Goal: Task Accomplishment & Management: Complete application form

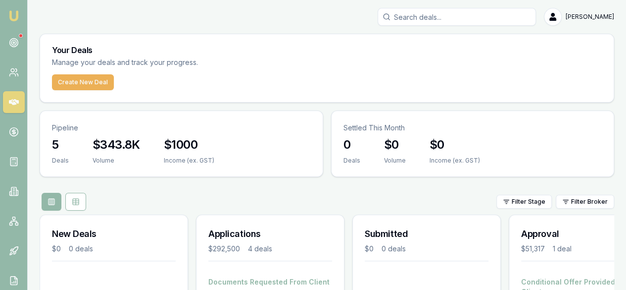
click at [220, 193] on div "Filter Stage Filter Broker" at bounding box center [327, 202] width 575 height 18
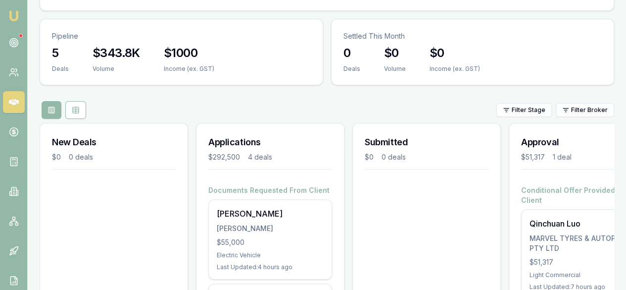
scroll to position [79, 0]
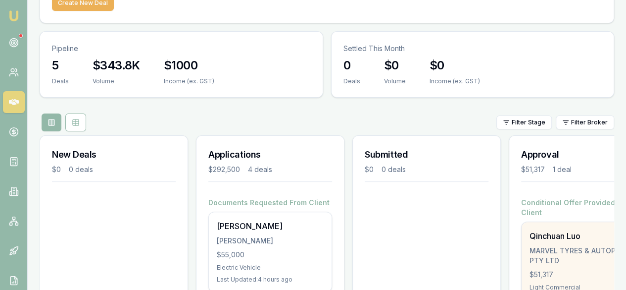
click at [565, 283] on div "Light Commercial" at bounding box center [583, 287] width 107 height 8
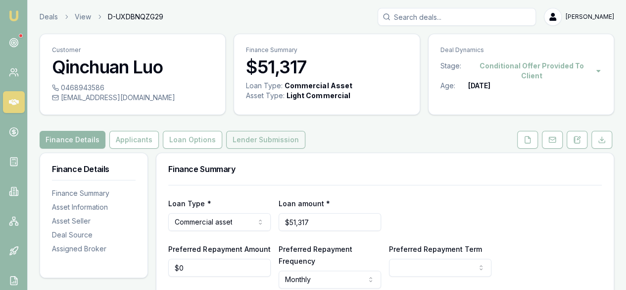
click at [258, 138] on button "Lender Submission" at bounding box center [265, 140] width 79 height 18
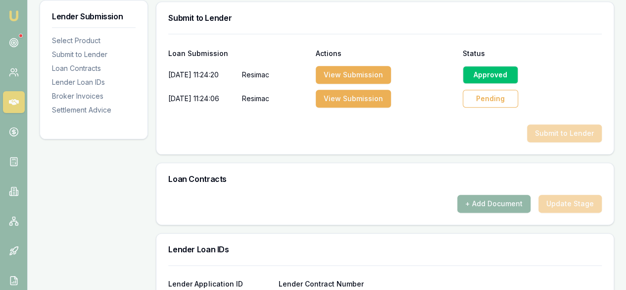
scroll to position [777, 0]
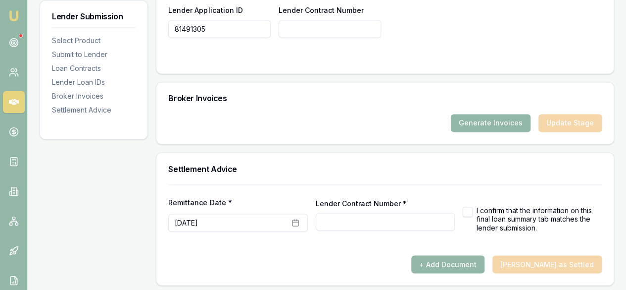
click at [490, 125] on button "Generate Invoices" at bounding box center [491, 123] width 80 height 18
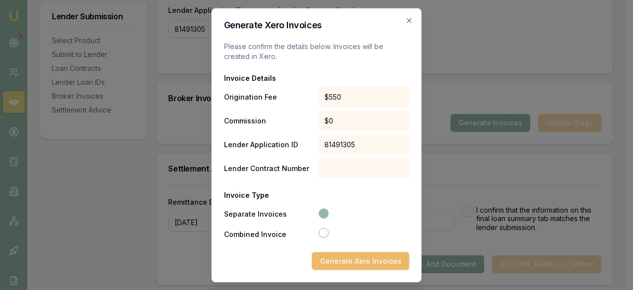
click at [346, 255] on button "Generate Xero Invoices" at bounding box center [360, 260] width 97 height 18
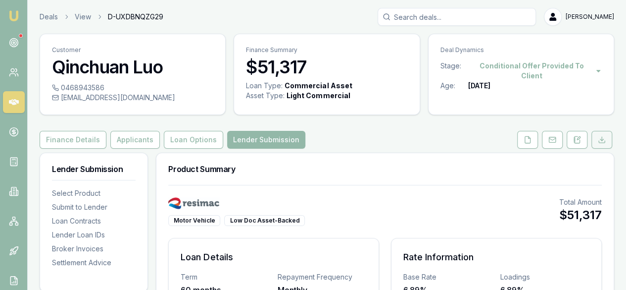
click at [604, 138] on icon at bounding box center [602, 140] width 8 height 8
click at [604, 138] on div at bounding box center [564, 140] width 99 height 18
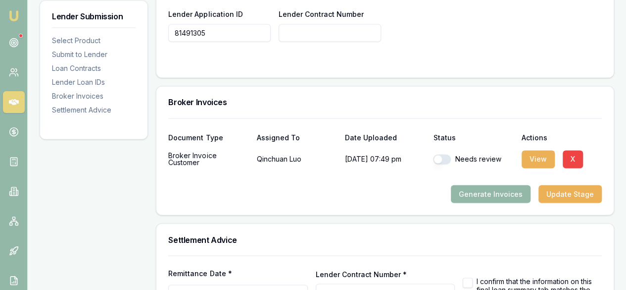
scroll to position [789, 0]
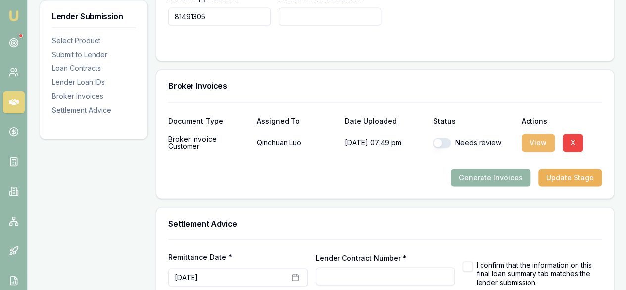
click at [537, 137] on button "View" at bounding box center [538, 143] width 33 height 18
click at [448, 138] on button "button" at bounding box center [442, 143] width 18 height 10
checkbox input "true"
click at [495, 177] on button "Generate Invoices" at bounding box center [491, 177] width 80 height 18
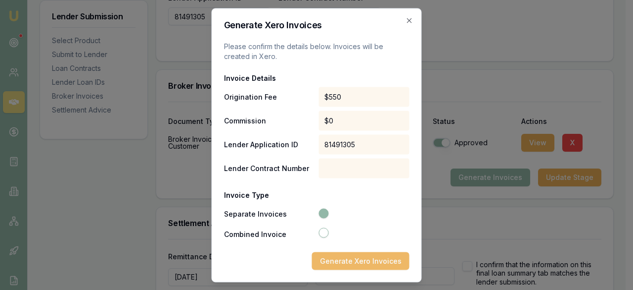
click at [353, 262] on button "Generate Xero Invoices" at bounding box center [360, 260] width 97 height 18
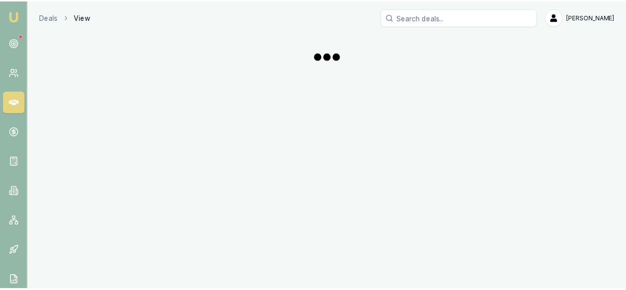
scroll to position [789, 0]
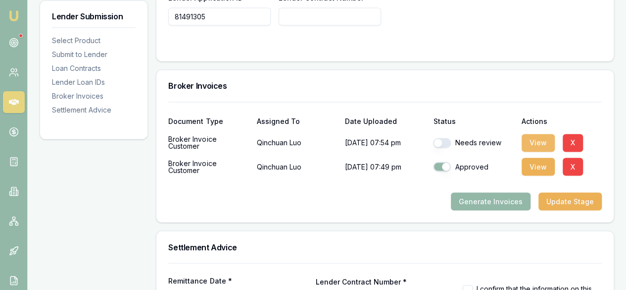
click at [533, 145] on button "View" at bounding box center [538, 143] width 33 height 18
click at [567, 135] on button "X" at bounding box center [573, 143] width 20 height 18
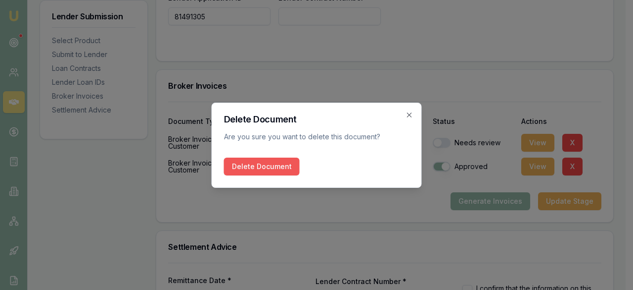
click at [274, 164] on button "Delete Document" at bounding box center [262, 166] width 76 height 18
checkbox input "true"
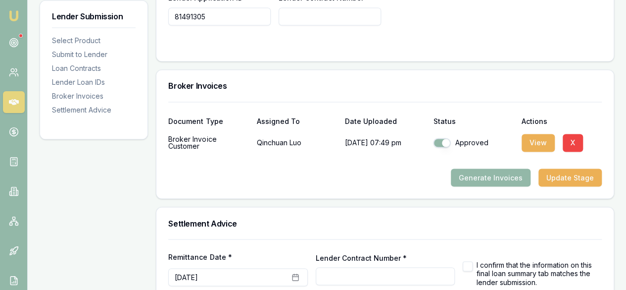
scroll to position [844, 0]
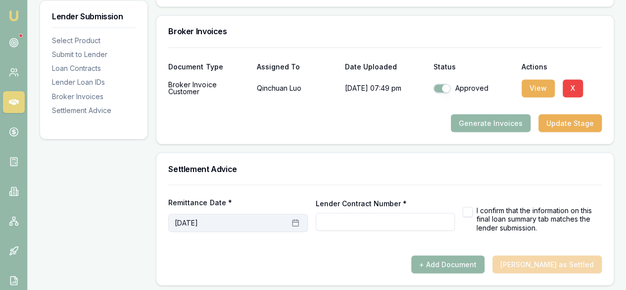
click at [211, 220] on button "[DATE]" at bounding box center [237, 222] width 139 height 18
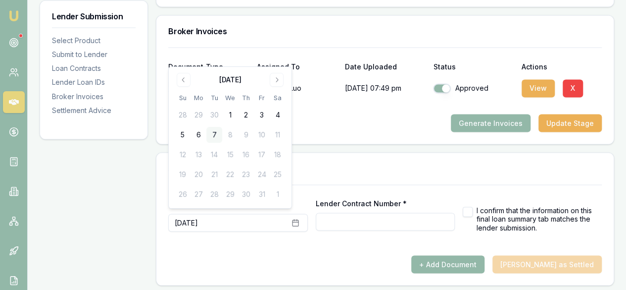
click at [218, 131] on button "7" at bounding box center [214, 135] width 16 height 16
click at [361, 221] on input "Lender Contract Number *" at bounding box center [385, 221] width 139 height 18
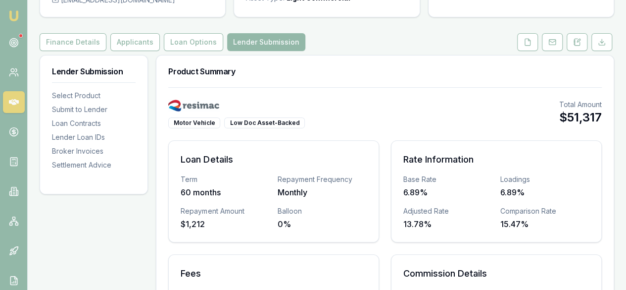
scroll to position [0, 0]
